Goal: Transaction & Acquisition: Purchase product/service

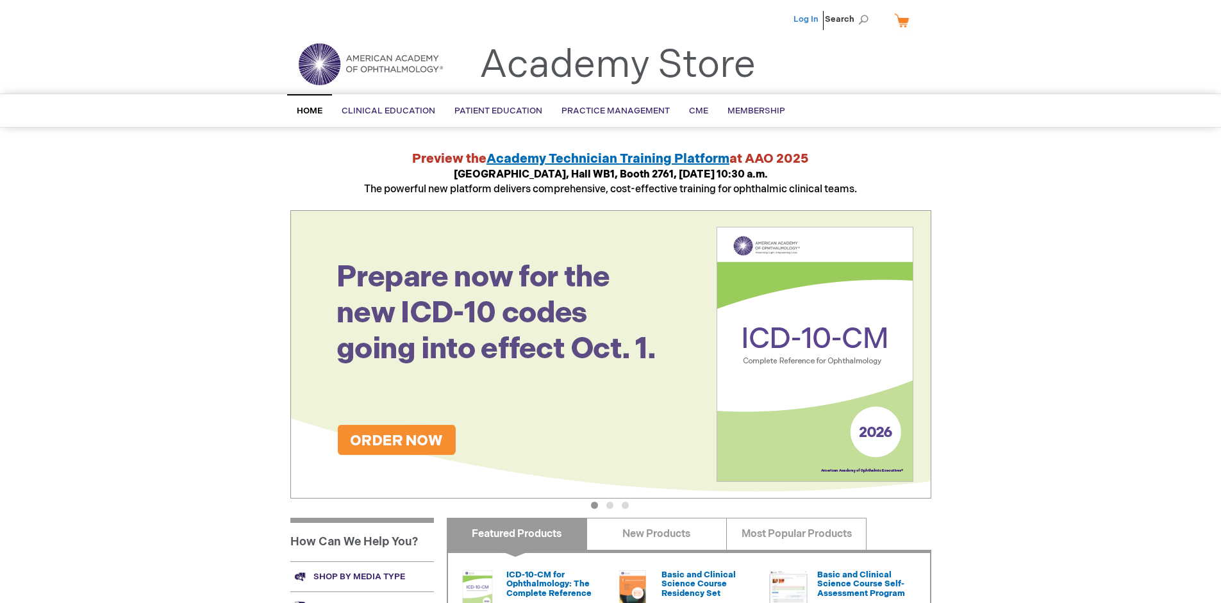
click at [807, 19] on link "Log In" at bounding box center [805, 19] width 25 height 10
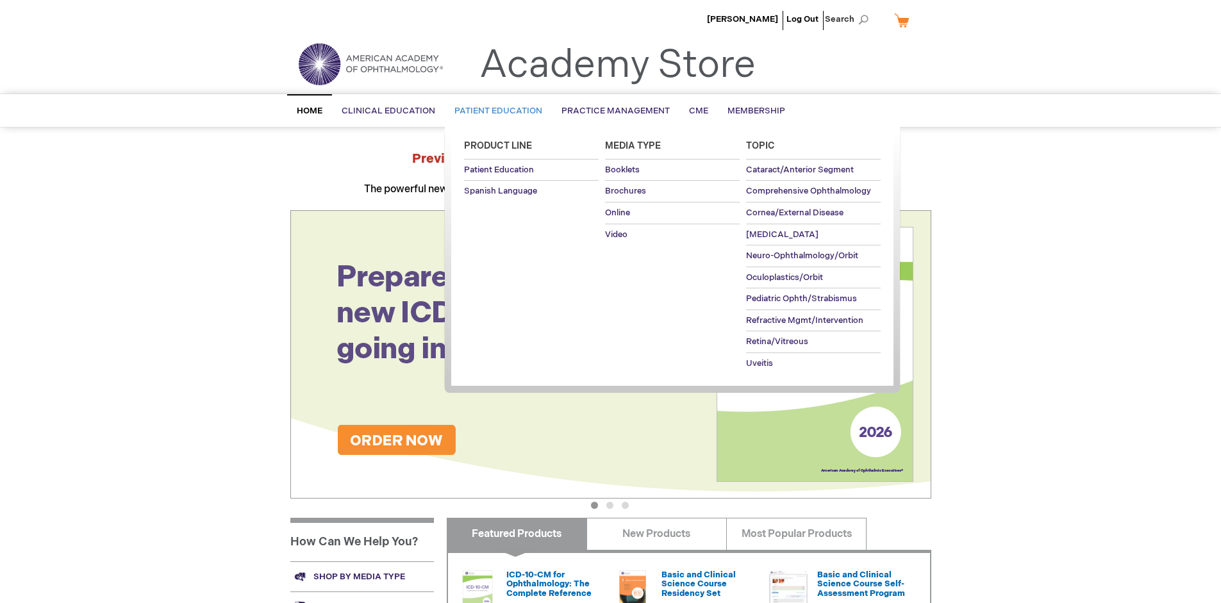
click at [495, 111] on span "Patient Education" at bounding box center [498, 111] width 88 height 10
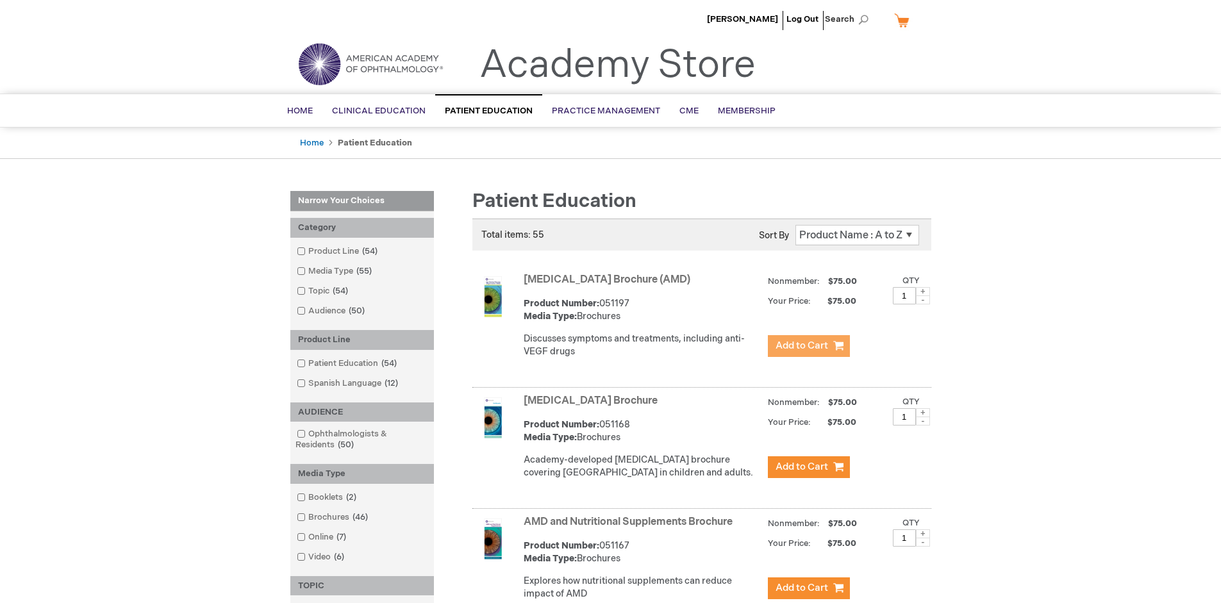
click at [808, 346] on span "Add to Cart" at bounding box center [801, 346] width 53 height 12
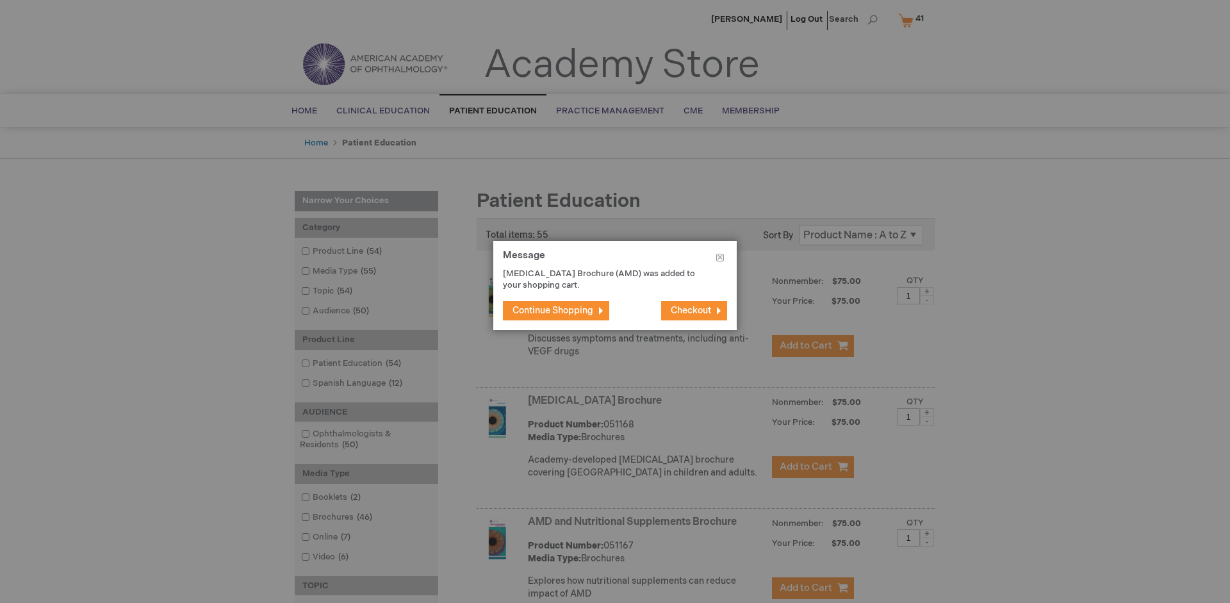
click at [553, 310] on span "Continue Shopping" at bounding box center [553, 310] width 81 height 11
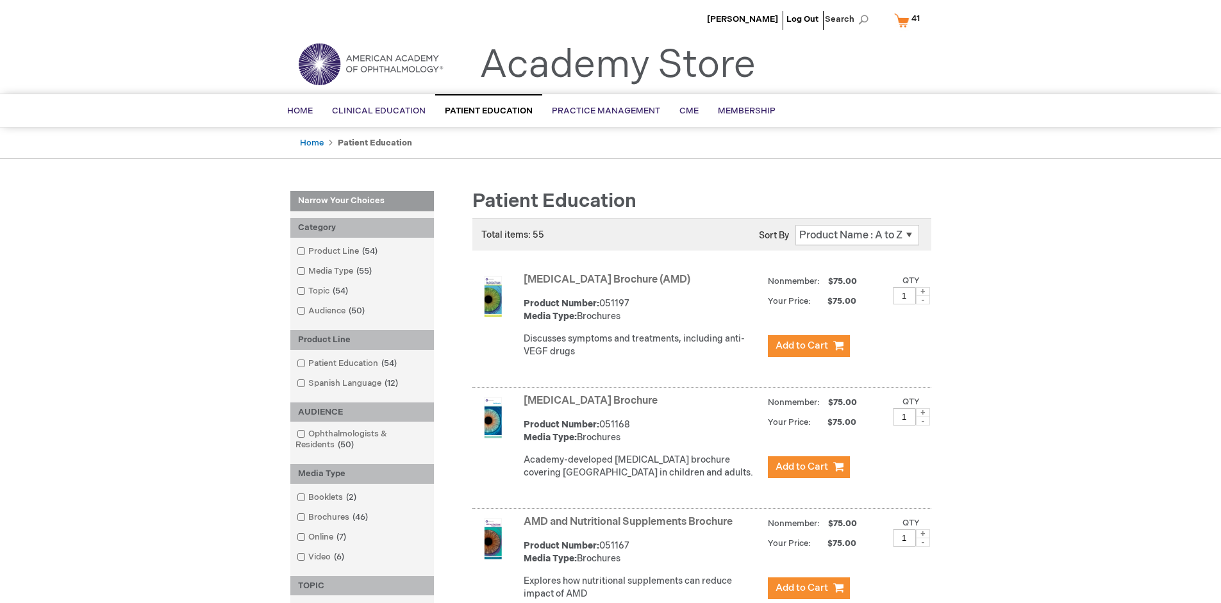
click at [631, 528] on link "AMD and Nutritional Supplements Brochure" at bounding box center [628, 522] width 209 height 12
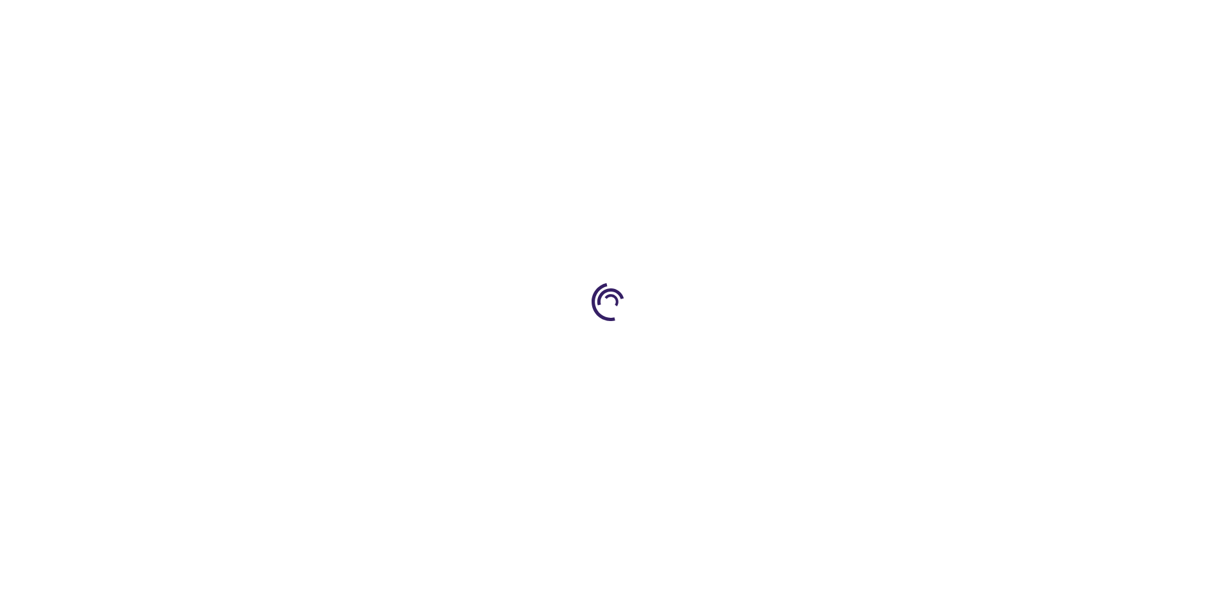
type input "1"
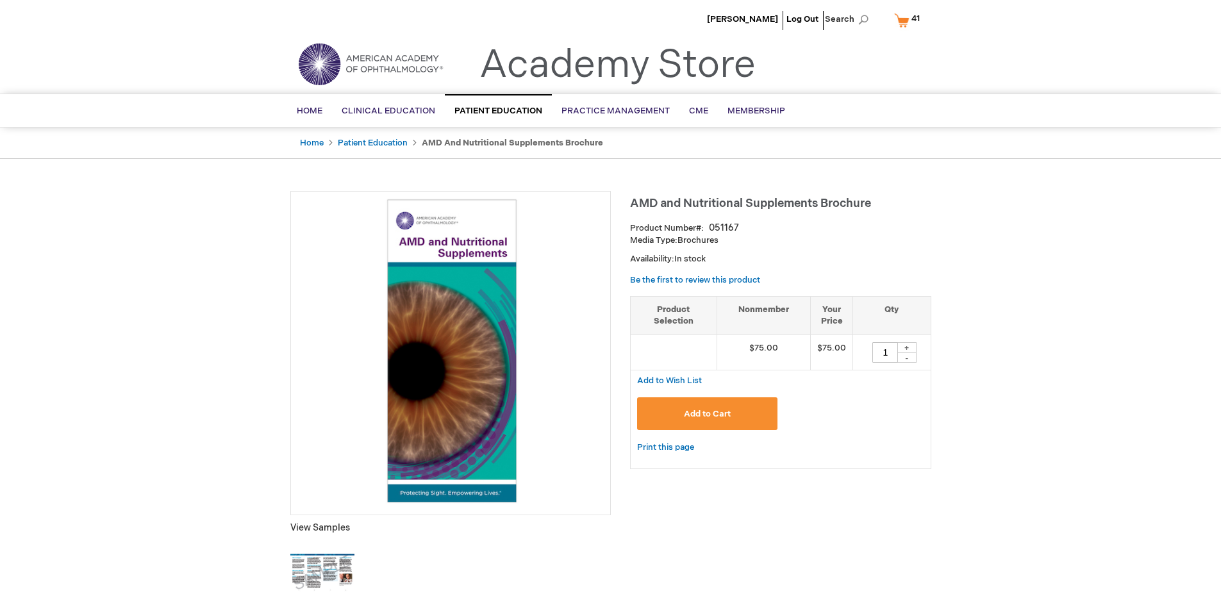
click at [707, 413] on span "Add to Cart" at bounding box center [707, 414] width 47 height 10
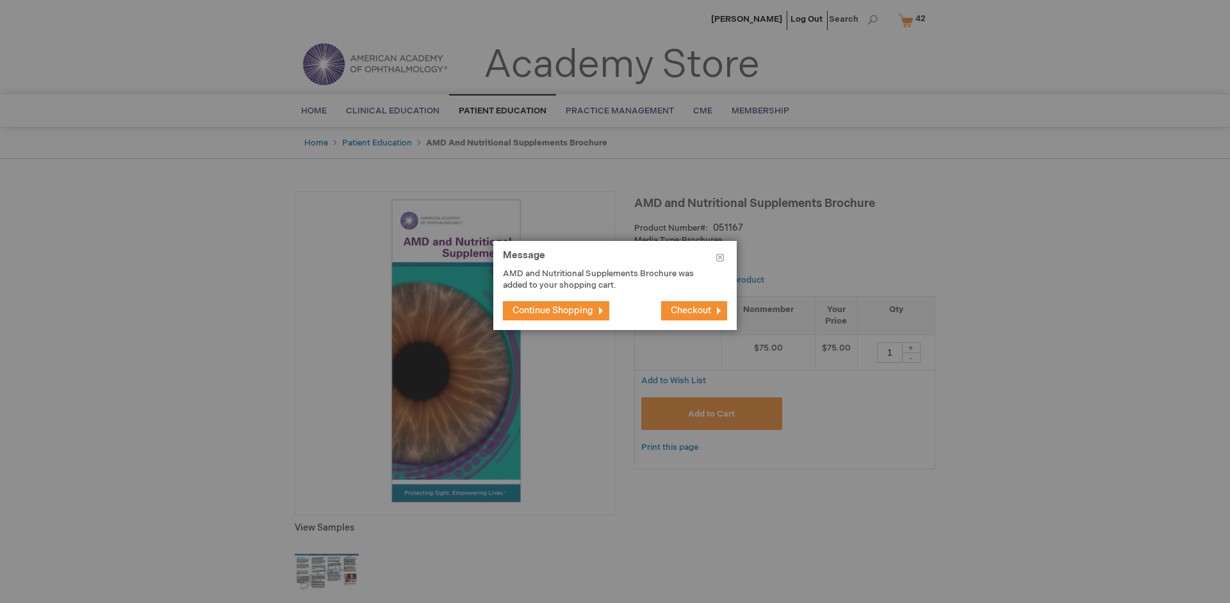
click at [553, 310] on span "Continue Shopping" at bounding box center [553, 310] width 81 height 11
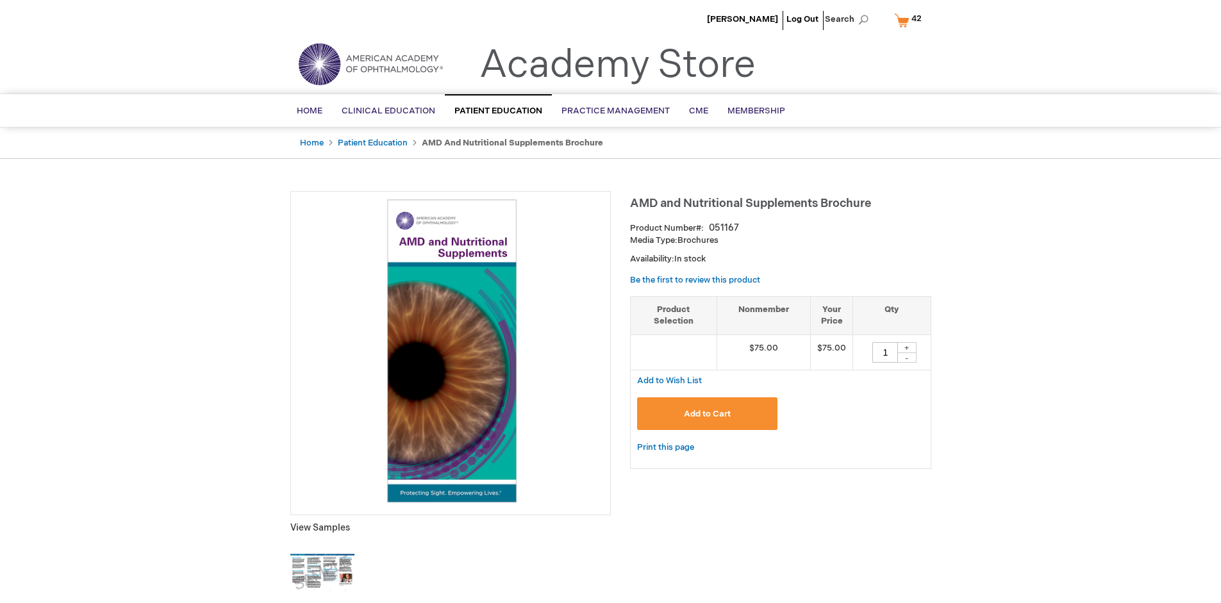
click at [910, 20] on span "42 42 items" at bounding box center [916, 18] width 14 height 15
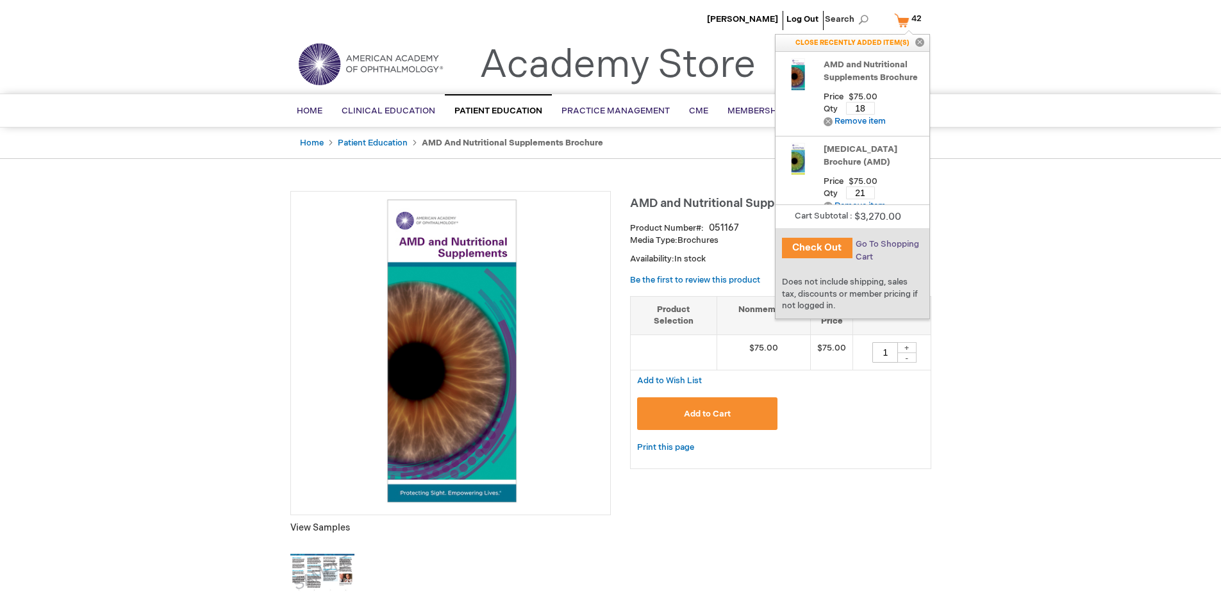
click at [886, 244] on span "Go To Shopping Cart" at bounding box center [887, 250] width 63 height 23
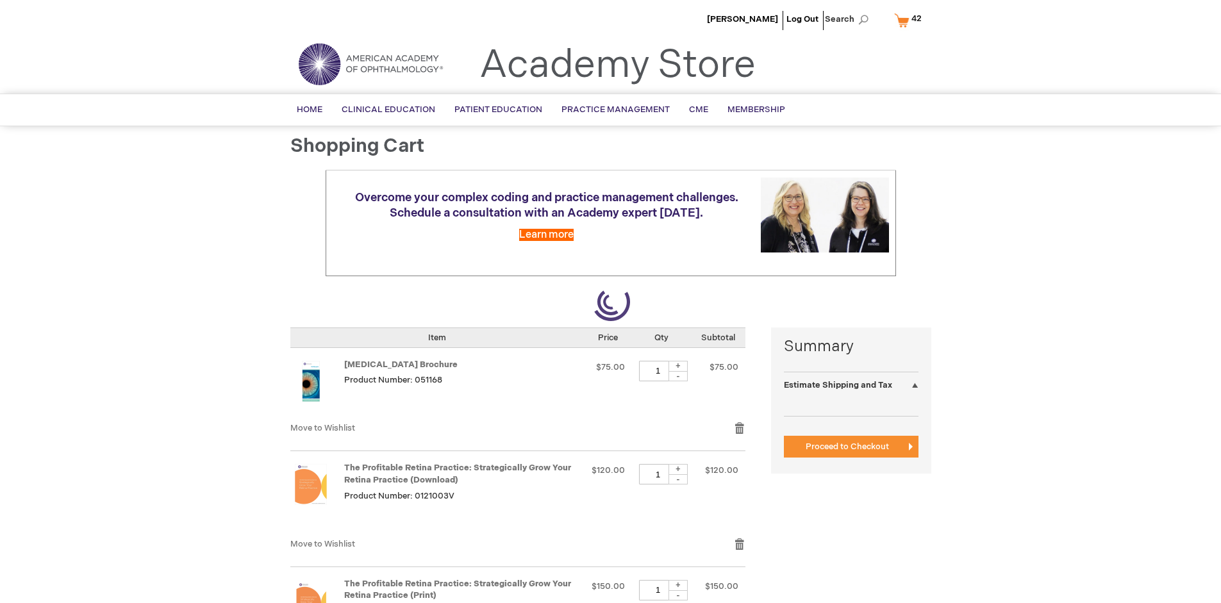
select select "US"
select select "41"
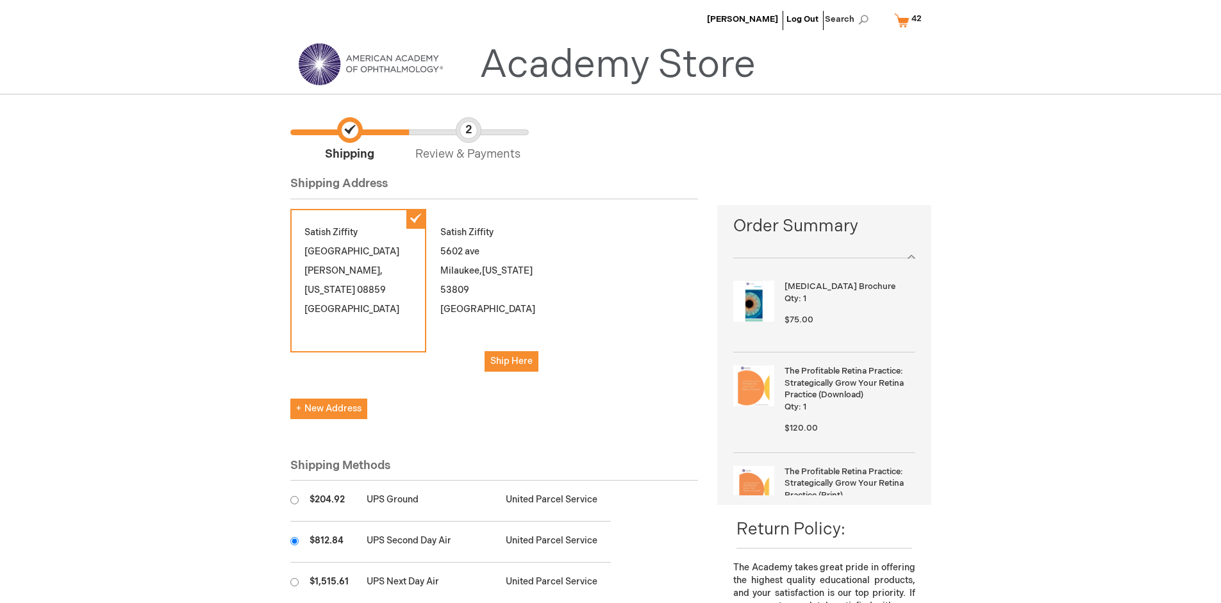
click at [294, 541] on input "radio" at bounding box center [294, 541] width 8 height 8
